Goal: Information Seeking & Learning: Understand process/instructions

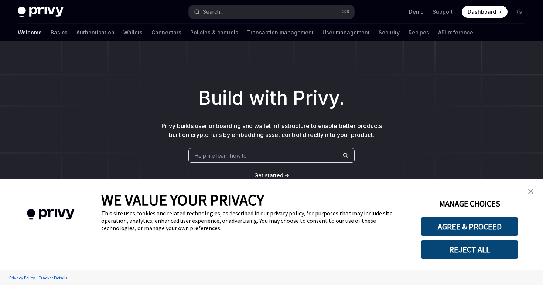
click at [534, 191] on link "close banner" at bounding box center [531, 191] width 15 height 15
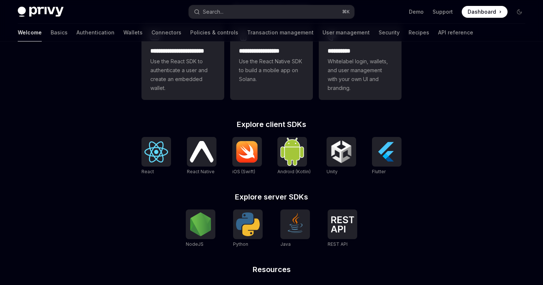
scroll to position [291, 0]
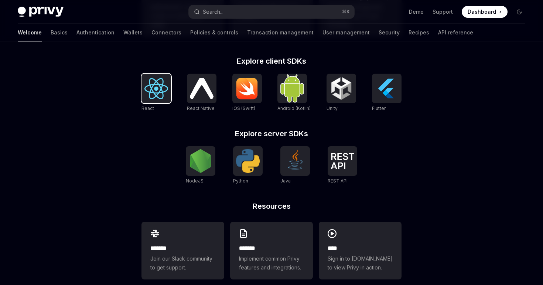
click at [158, 86] on img at bounding box center [157, 88] width 24 height 21
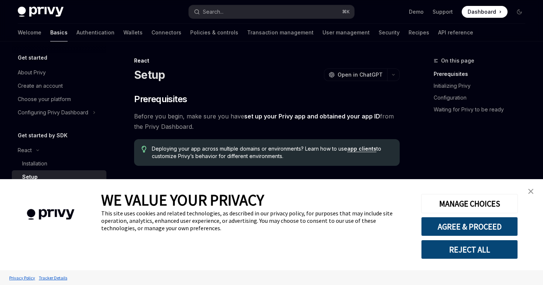
click at [527, 191] on link "close banner" at bounding box center [531, 191] width 15 height 15
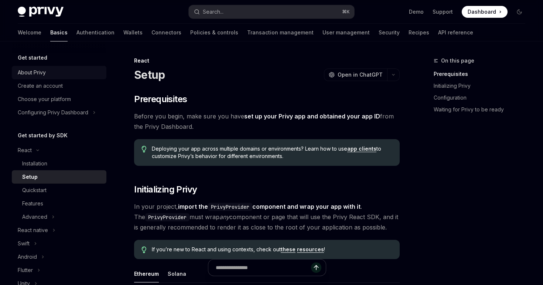
click at [44, 69] on div "About Privy" at bounding box center [32, 72] width 28 height 9
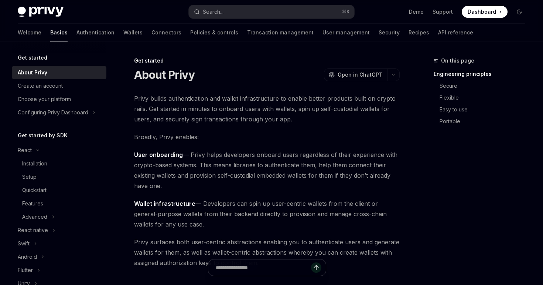
click at [37, 57] on h5 "Get started" at bounding box center [33, 57] width 30 height 9
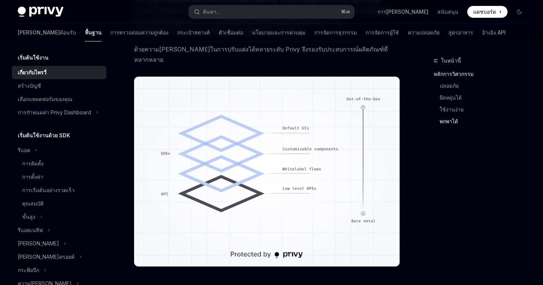
scroll to position [681, 0]
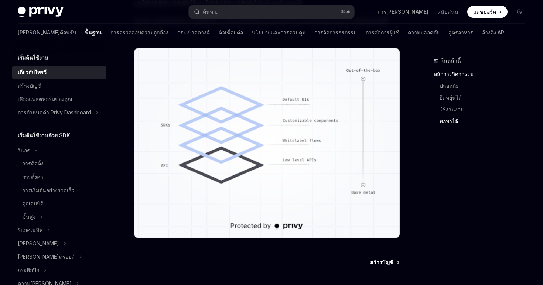
click at [380, 259] on font "สร้างบัญชี" at bounding box center [381, 262] width 23 height 6
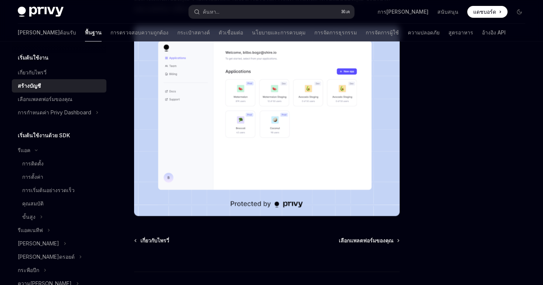
scroll to position [178, 0]
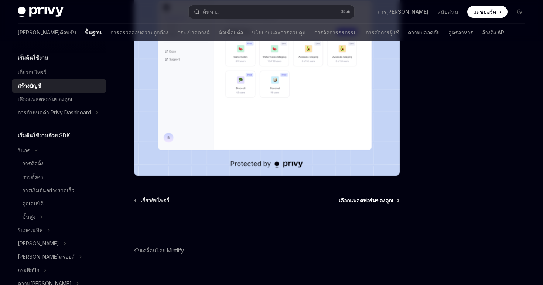
click at [358, 197] on font "เลือกแพลตฟอร์มของคุณ" at bounding box center [366, 200] width 55 height 6
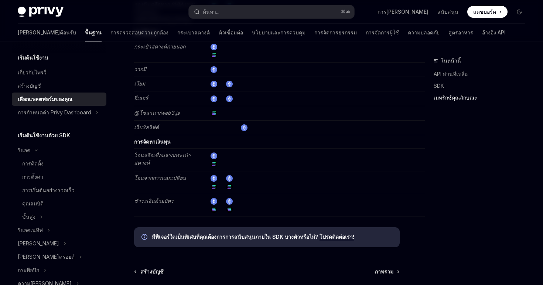
scroll to position [1468, 0]
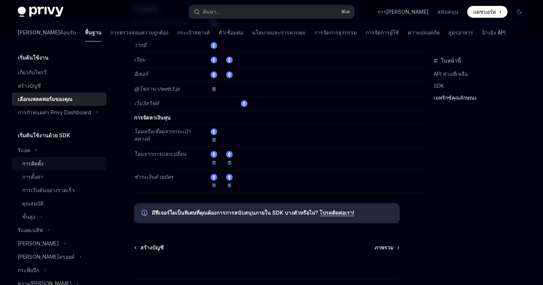
click at [53, 162] on div "การติดตั้ง" at bounding box center [62, 163] width 80 height 9
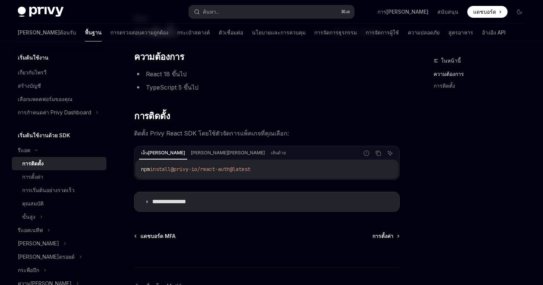
scroll to position [88, 0]
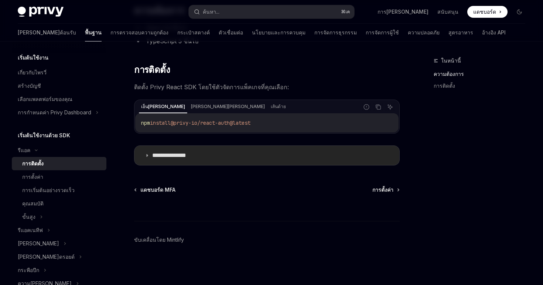
click at [153, 159] on summary "**********" at bounding box center [267, 155] width 265 height 19
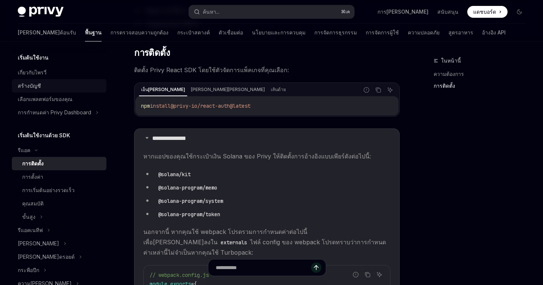
click at [49, 84] on div "สร้างบัญชี" at bounding box center [60, 85] width 84 height 9
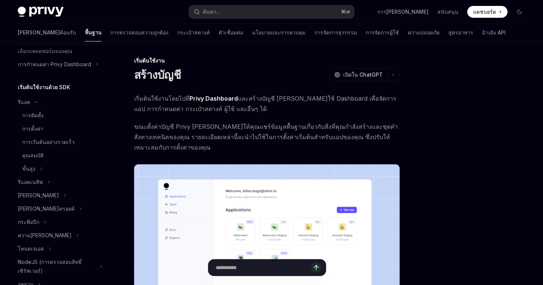
scroll to position [49, 0]
click at [61, 116] on div "การติดตั้ง" at bounding box center [62, 114] width 80 height 9
type textarea "*"
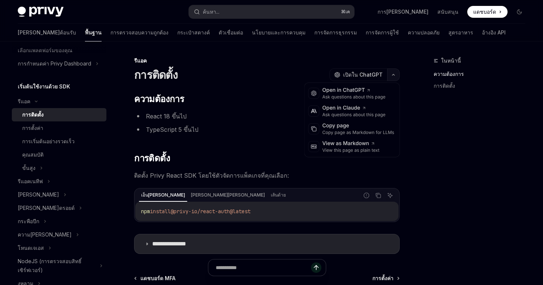
click at [394, 77] on button "button" at bounding box center [393, 74] width 13 height 13
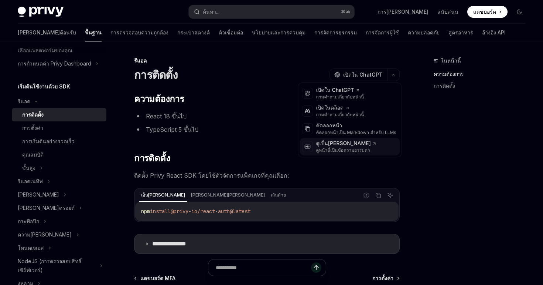
click at [356, 149] on font "ดูหน้านี้เป็นข้อความธรรมดา" at bounding box center [343, 150] width 54 height 6
